Goal: Information Seeking & Learning: Learn about a topic

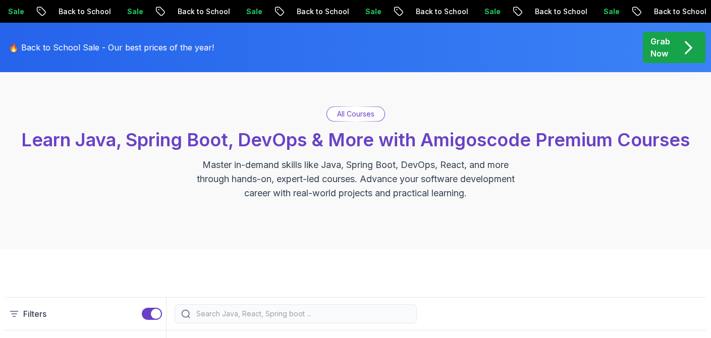
scroll to position [101, 0]
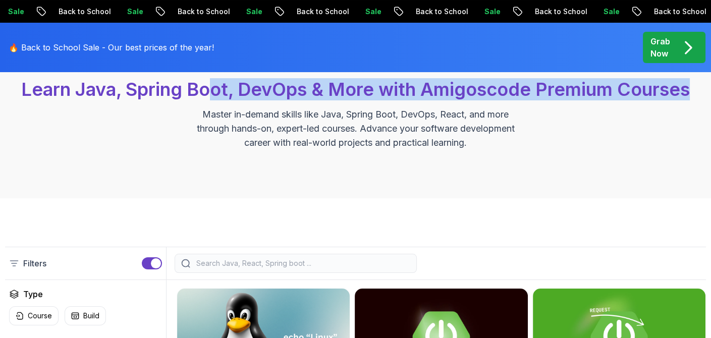
drag, startPoint x: 279, startPoint y: 138, endPoint x: 518, endPoint y: 167, distance: 240.5
click at [451, 100] on span "Learn Java, Spring Boot, DevOps & More with Amigoscode Premium Courses" at bounding box center [355, 89] width 668 height 22
click at [518, 150] on div "All Courses Learn Java, Spring Boot, DevOps & More with Amigoscode Premium Cour…" at bounding box center [355, 103] width 701 height 94
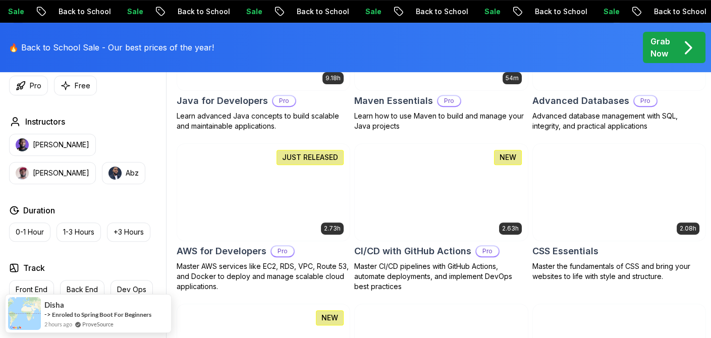
scroll to position [757, 0]
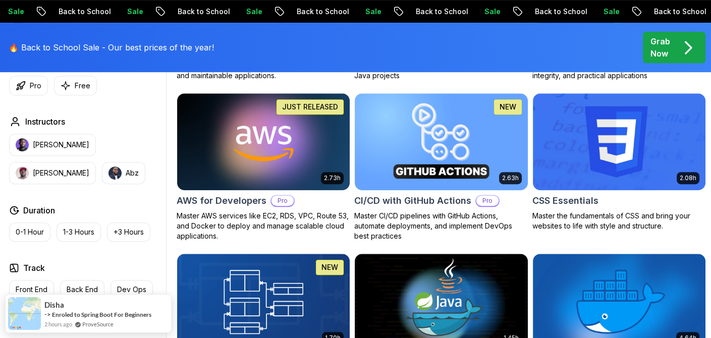
click at [333, 81] on p "Learn advanced Java concepts to build scalable and maintainable applications." at bounding box center [264, 71] width 174 height 20
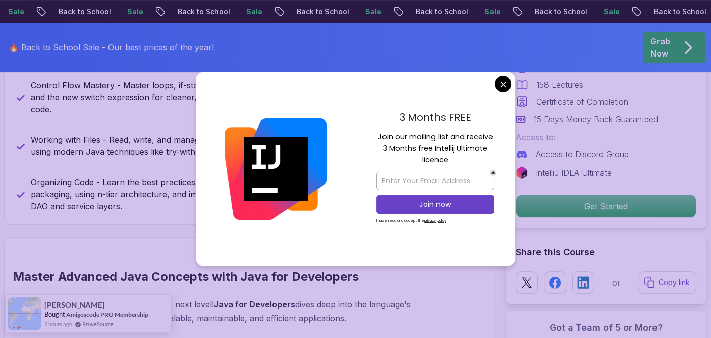
scroll to position [706, 0]
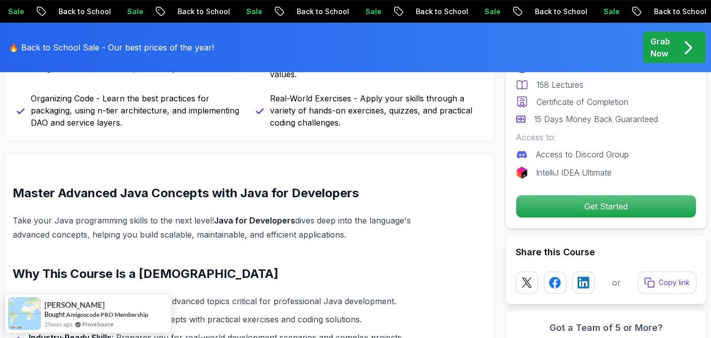
scroll to position [656, 0]
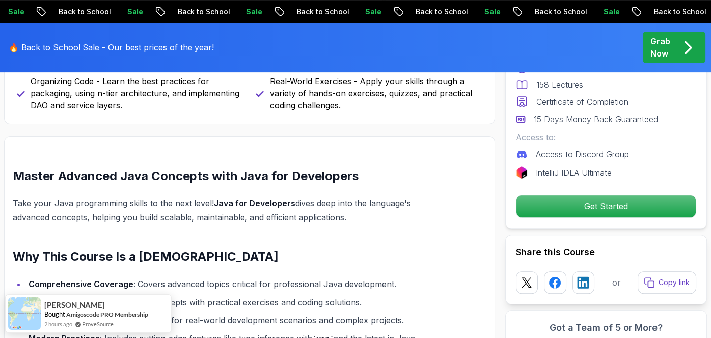
drag, startPoint x: 56, startPoint y: 160, endPoint x: 154, endPoint y: 191, distance: 102.4
click at [154, 57] on p "Working with Files - Read, write, and manage files using modern Java techniques…" at bounding box center [137, 45] width 213 height 24
click at [186, 111] on div "Advanced Language Features - Understand access modifiers, the static keyword, a…" at bounding box center [250, 21] width 466 height 182
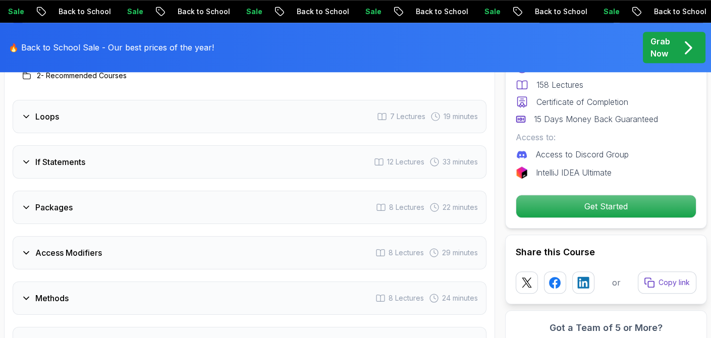
scroll to position [1463, 0]
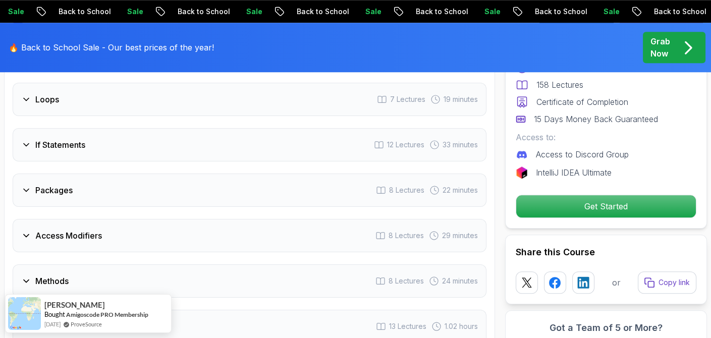
drag, startPoint x: 183, startPoint y: 162, endPoint x: 350, endPoint y: 162, distance: 167.5
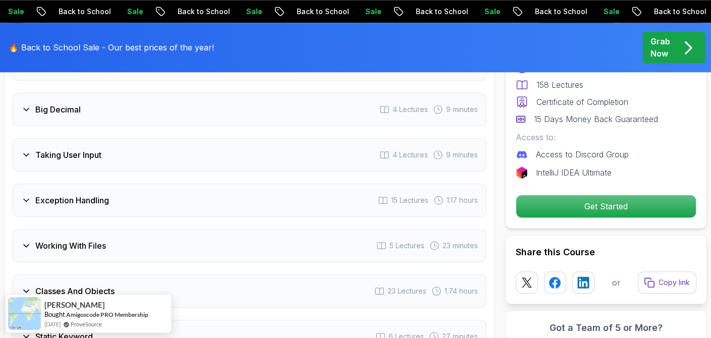
scroll to position [2018, 0]
